Goal: Task Accomplishment & Management: Manage account settings

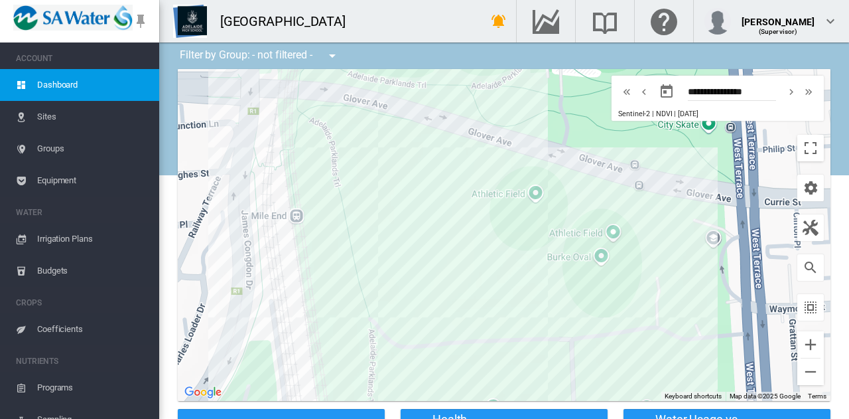
click at [58, 242] on span "Irrigation Plans" at bounding box center [92, 239] width 111 height 32
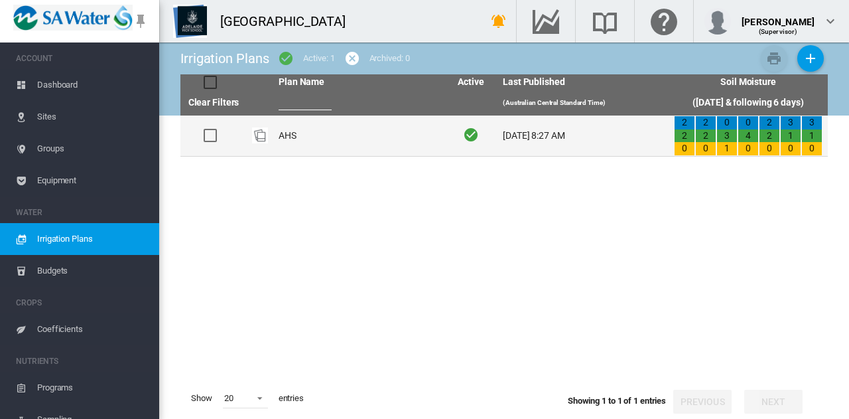
click at [291, 139] on td "AHS" at bounding box center [358, 135] width 171 height 40
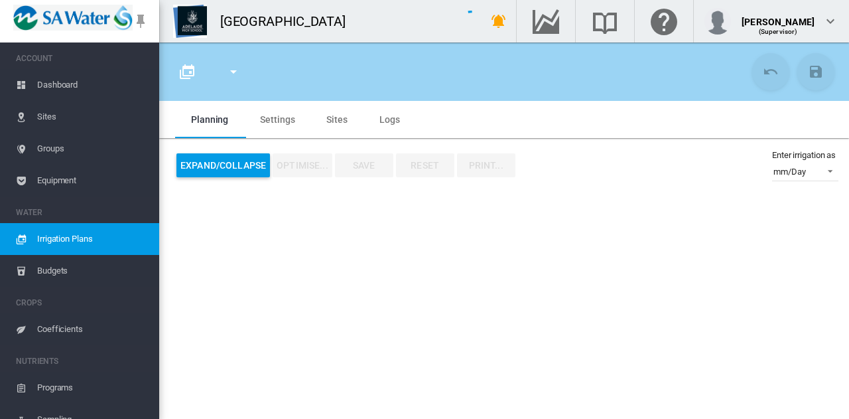
type input "***"
type input "*"
type input "****"
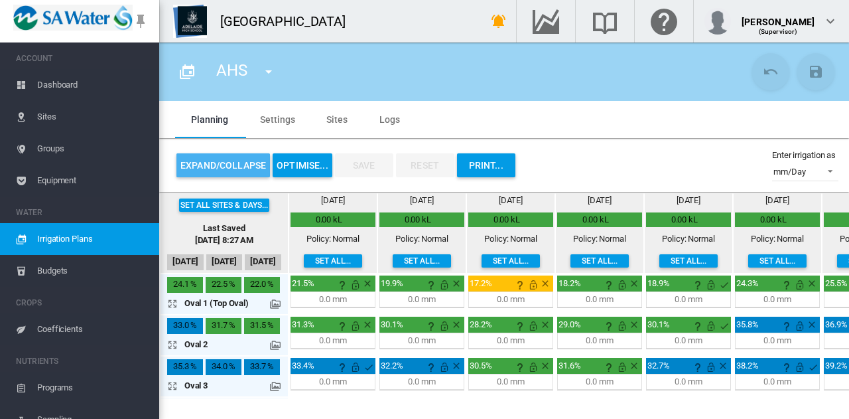
click at [244, 167] on button "Expand/Collapse" at bounding box center [223, 165] width 94 height 24
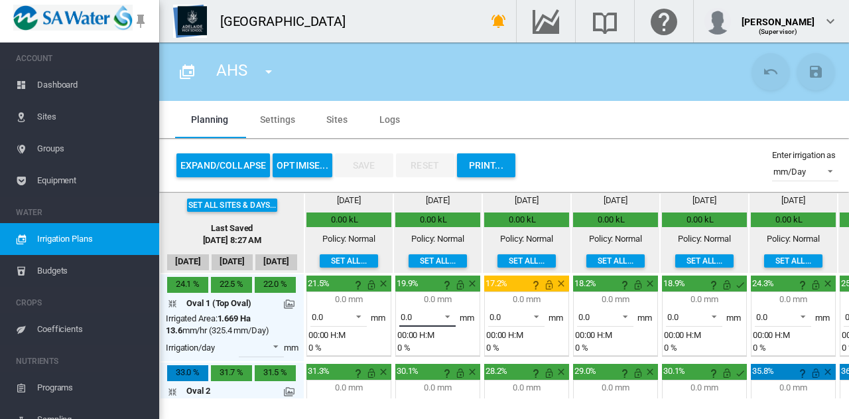
click at [448, 316] on span at bounding box center [444, 315] width 16 height 12
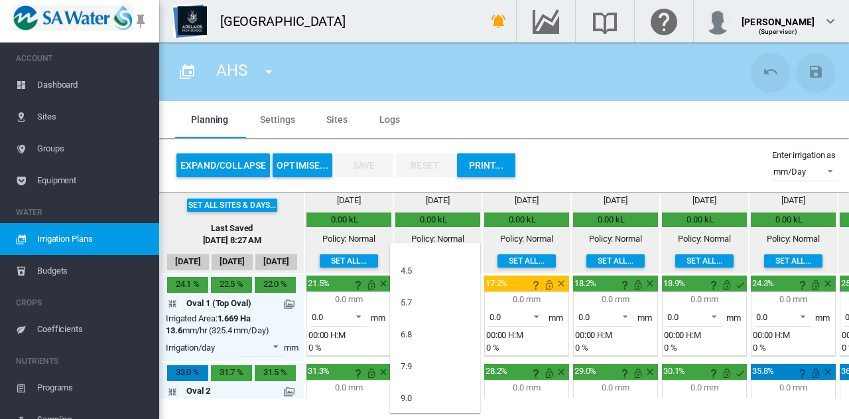
scroll to position [29, 0]
click at [448, 316] on md-option "6.8" at bounding box center [435, 326] width 90 height 32
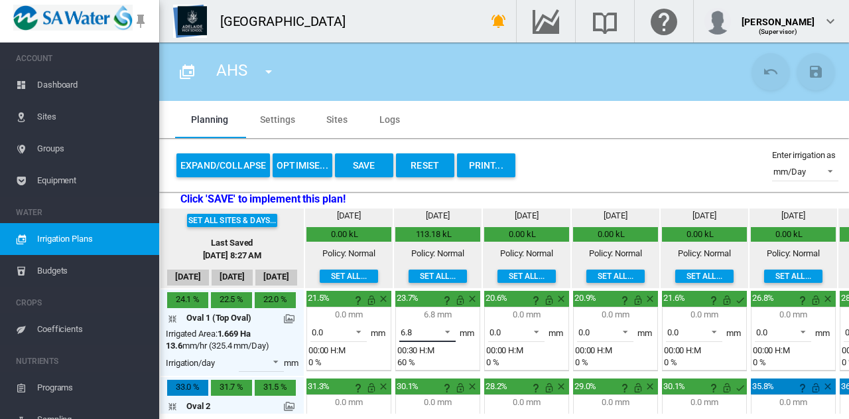
click at [449, 331] on span at bounding box center [444, 330] width 16 height 12
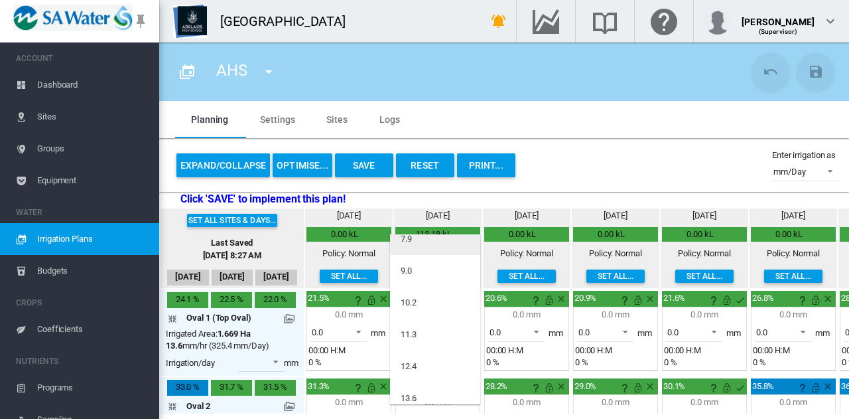
scroll to position [97, 0]
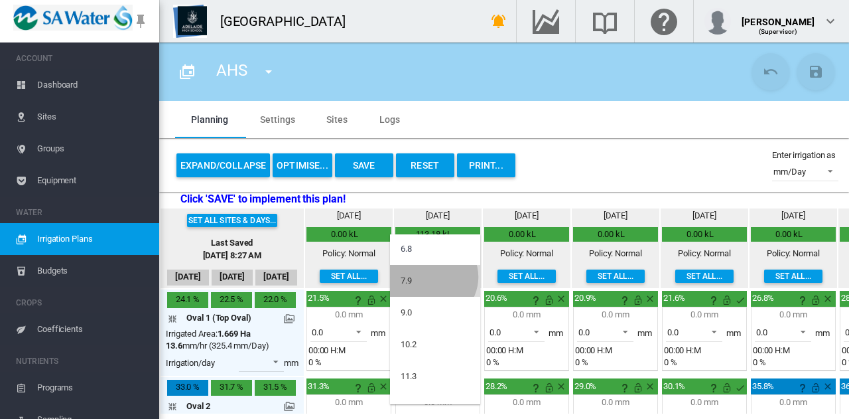
click at [432, 277] on md-option "7.9" at bounding box center [435, 281] width 90 height 32
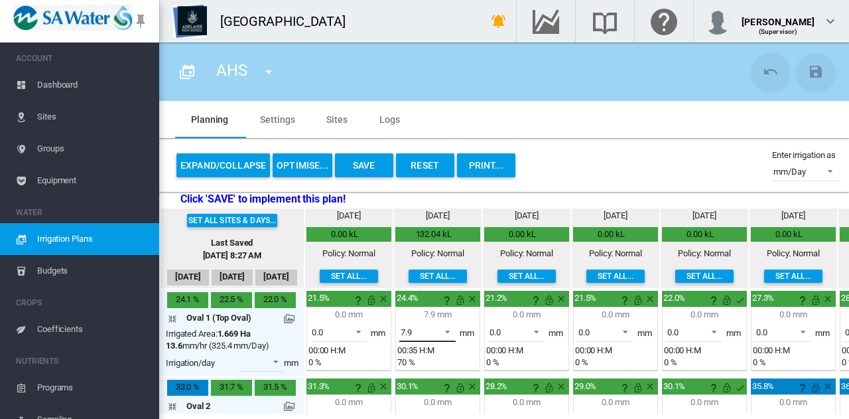
click at [447, 332] on span at bounding box center [444, 330] width 16 height 12
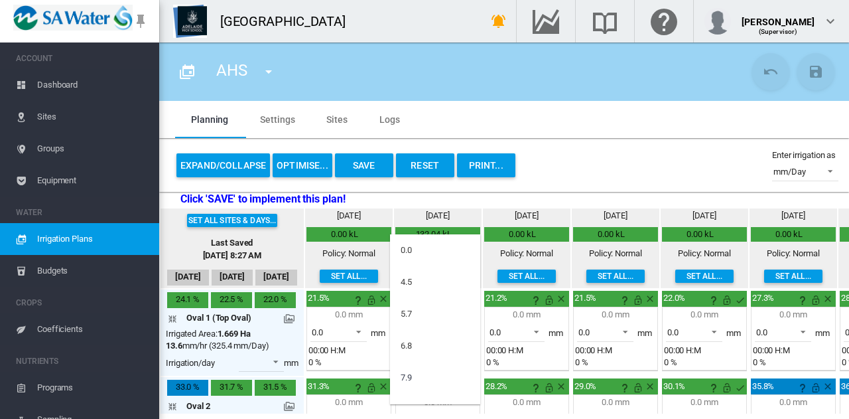
scroll to position [46, 0]
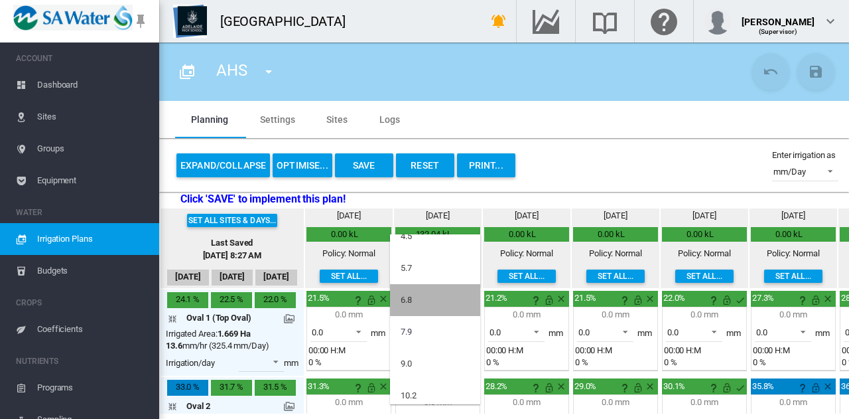
click at [448, 308] on md-option "6.8" at bounding box center [435, 300] width 90 height 32
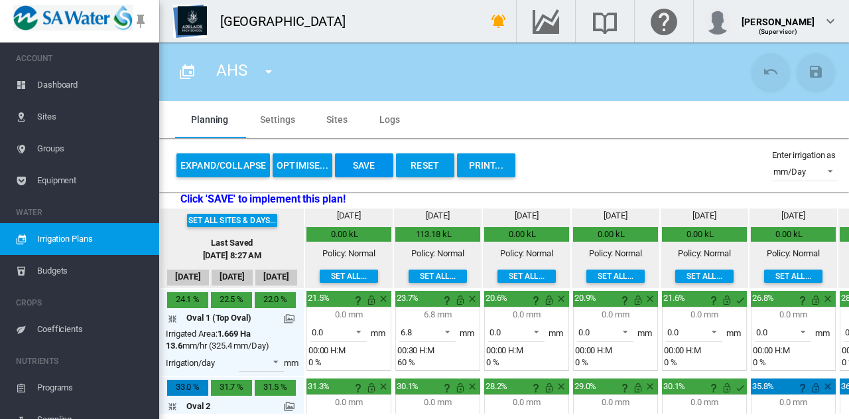
click at [363, 166] on button "Save" at bounding box center [364, 165] width 58 height 24
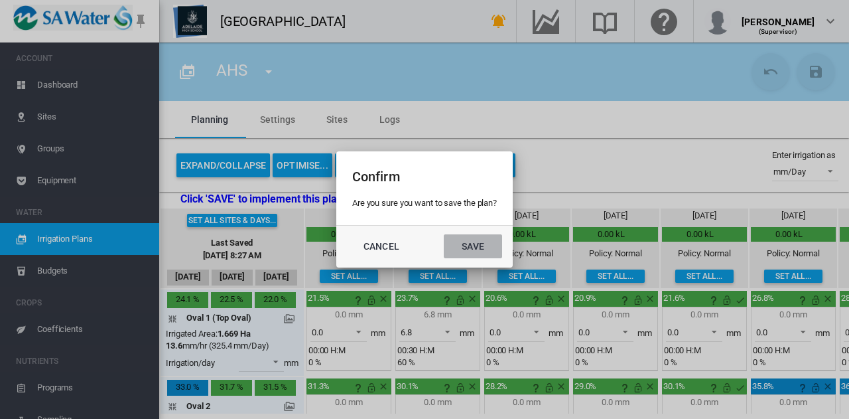
click at [480, 248] on button "Save" at bounding box center [473, 246] width 58 height 24
